Goal: Information Seeking & Learning: Learn about a topic

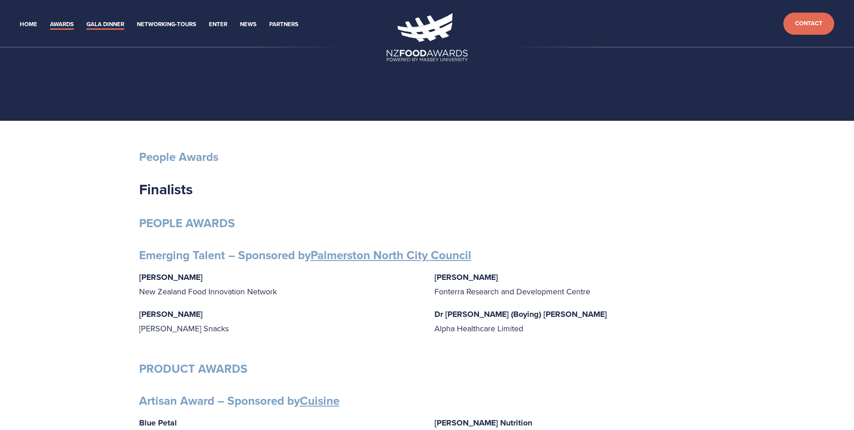
click at [101, 23] on link "Gala Dinner" at bounding box center [105, 24] width 38 height 10
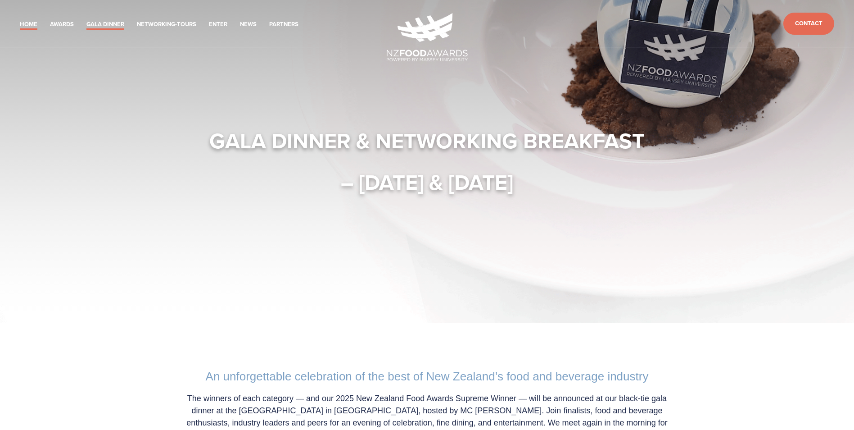
click at [20, 24] on link "Home" at bounding box center [29, 24] width 18 height 10
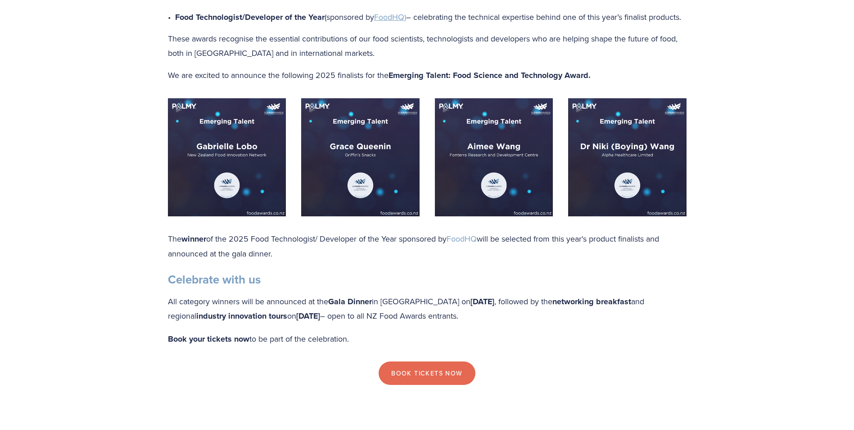
scroll to position [811, 0]
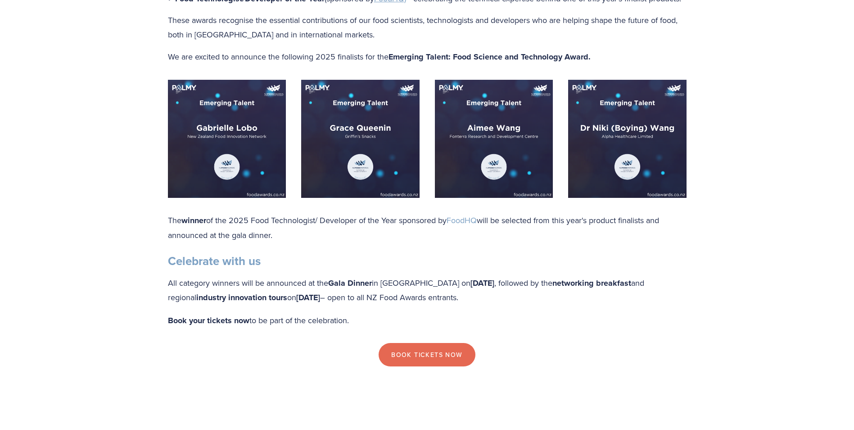
click at [220, 177] on img at bounding box center [227, 139] width 118 height 118
click at [231, 115] on img at bounding box center [227, 139] width 118 height 118
click at [367, 179] on img at bounding box center [360, 139] width 118 height 118
drag, startPoint x: 357, startPoint y: 141, endPoint x: 357, endPoint y: 133, distance: 8.1
click at [357, 141] on img at bounding box center [360, 139] width 118 height 118
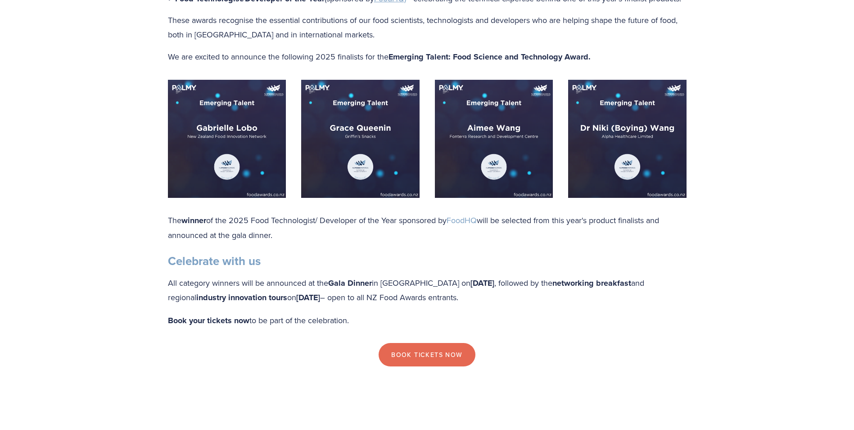
click at [355, 124] on img at bounding box center [360, 139] width 118 height 118
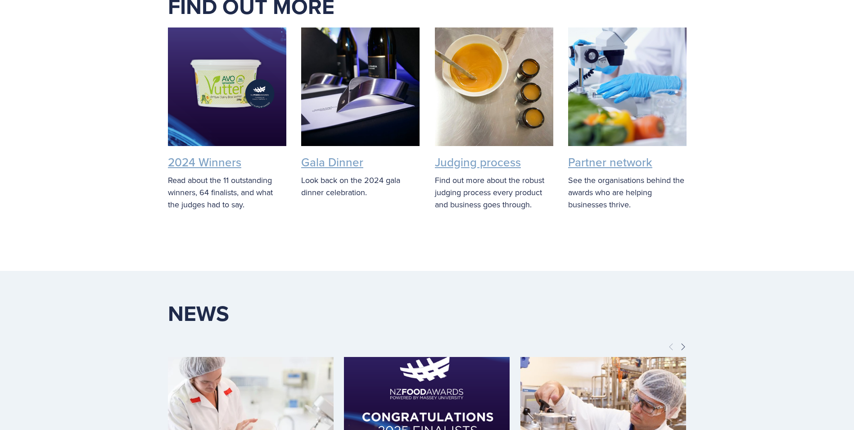
scroll to position [1756, 0]
click at [486, 161] on link "Judging process" at bounding box center [478, 161] width 86 height 17
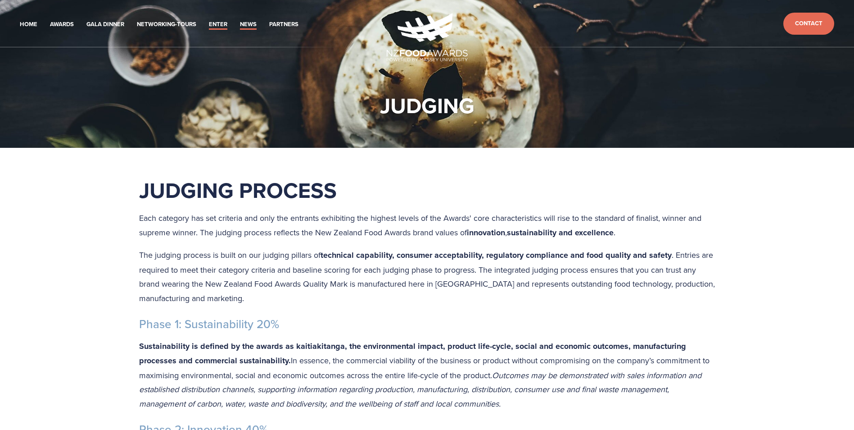
click at [246, 23] on link "News" at bounding box center [248, 24] width 17 height 10
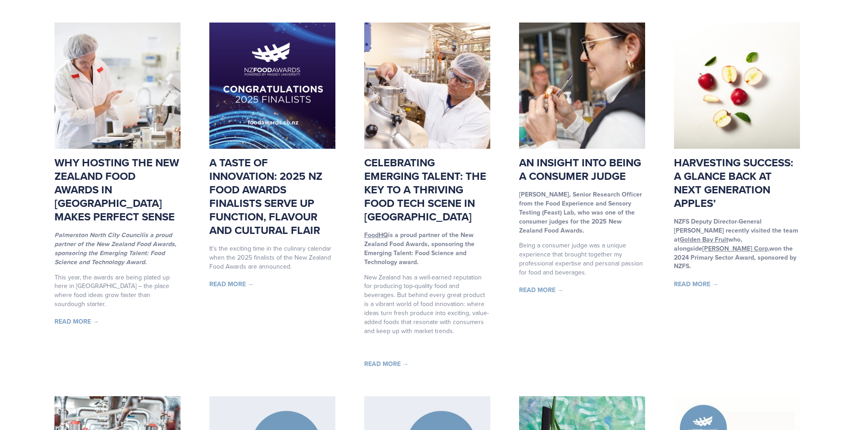
scroll to position [135, 0]
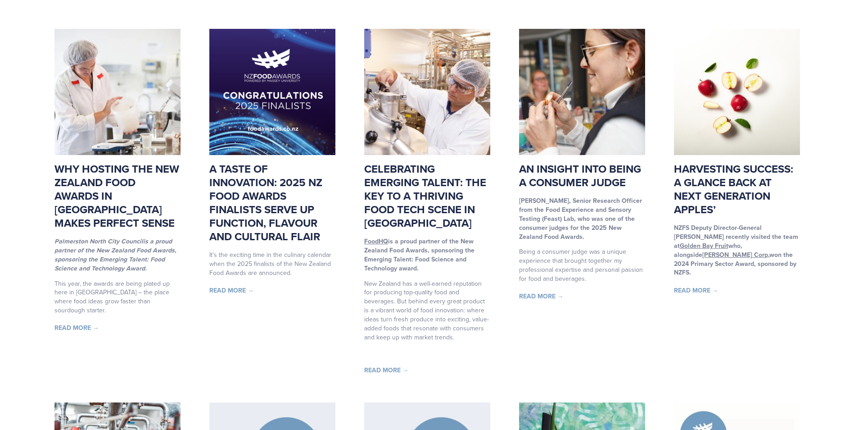
click at [402, 203] on link "Celebrating Emerging Talent: The Key to a thriving food tech scene in [GEOGRAPH…" at bounding box center [425, 196] width 122 height 70
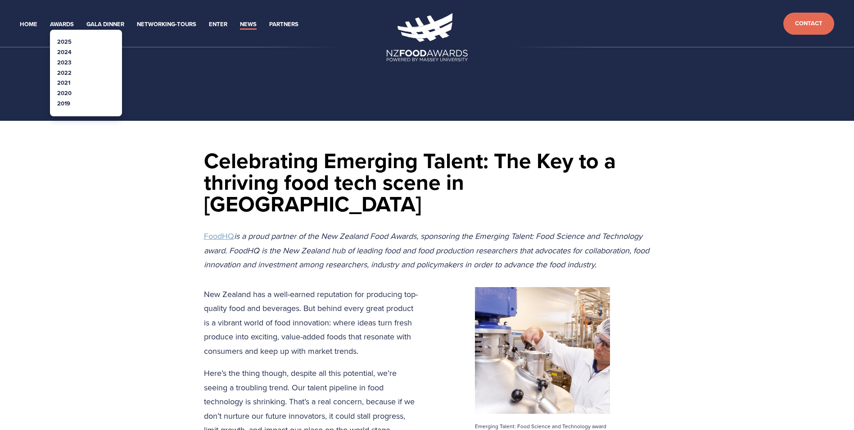
click at [64, 41] on link "2025" at bounding box center [64, 41] width 14 height 9
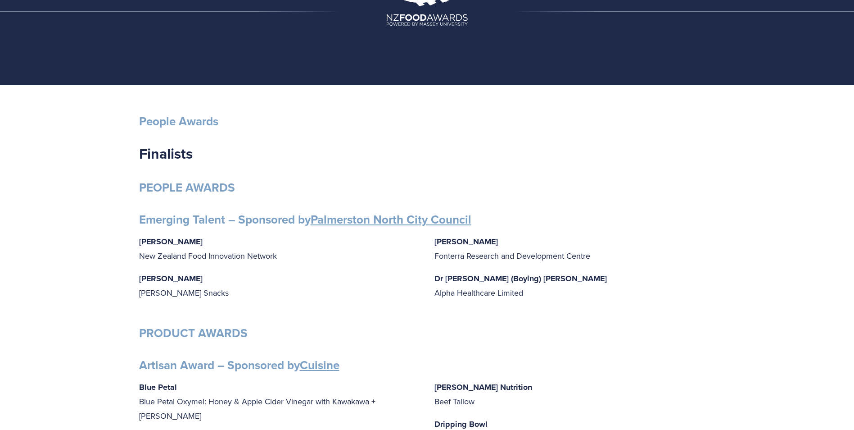
scroll to position [90, 0]
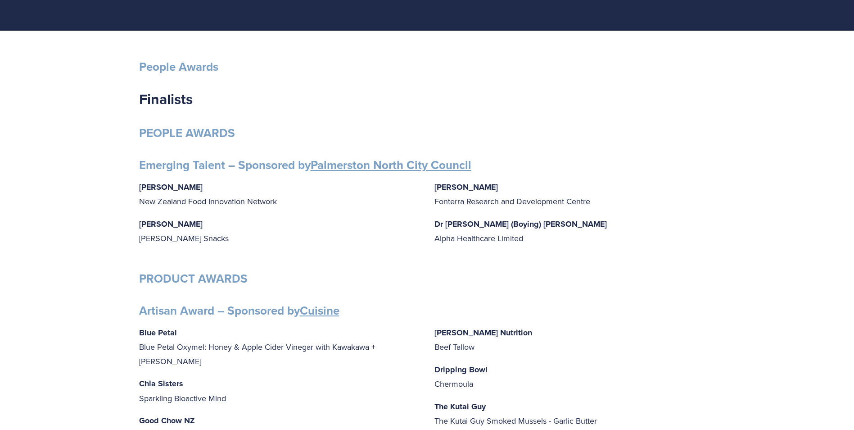
click at [191, 190] on strong "[PERSON_NAME]" at bounding box center [171, 187] width 64 height 12
click at [455, 189] on strong "[PERSON_NAME]" at bounding box center [467, 187] width 64 height 12
click at [481, 234] on p "Dr [PERSON_NAME] (Boying) [PERSON_NAME] Alpha Healthcare Limited" at bounding box center [575, 231] width 281 height 29
